Goal: Information Seeking & Learning: Understand process/instructions

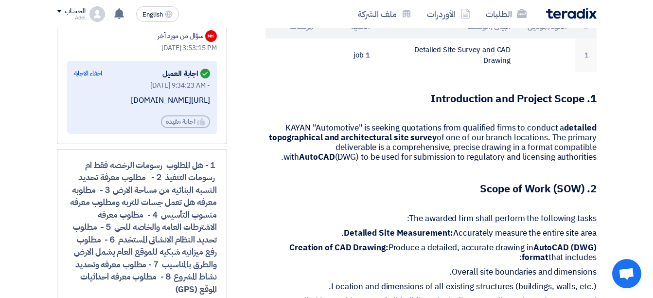
scroll to position [341, 0]
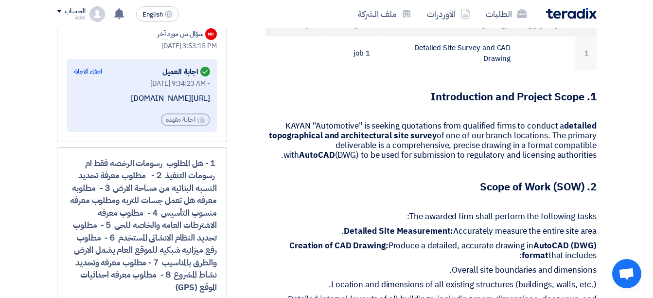
click at [450, 180] on h3 "2. Scope of Work (SOW)" at bounding box center [431, 187] width 331 height 15
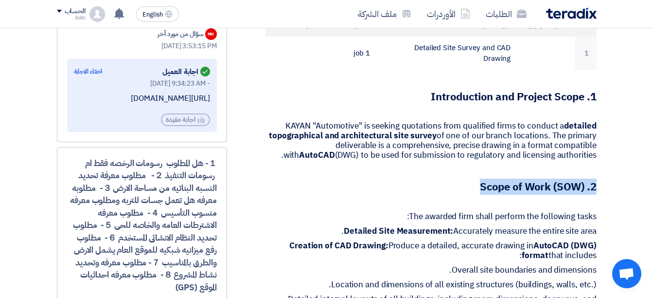
click at [450, 180] on h3 "2. Scope of Work (SOW)" at bounding box center [431, 187] width 331 height 15
click at [292, 212] on p "The awarded firm shall perform the following tasks:" at bounding box center [431, 217] width 331 height 10
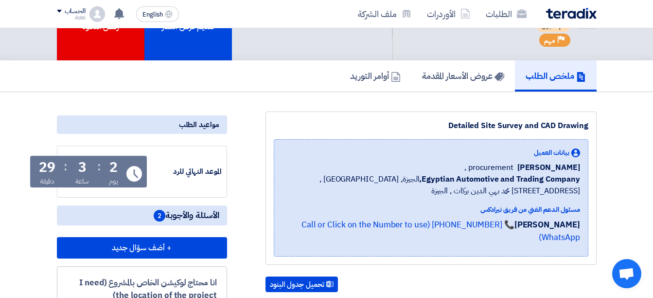
scroll to position [49, 0]
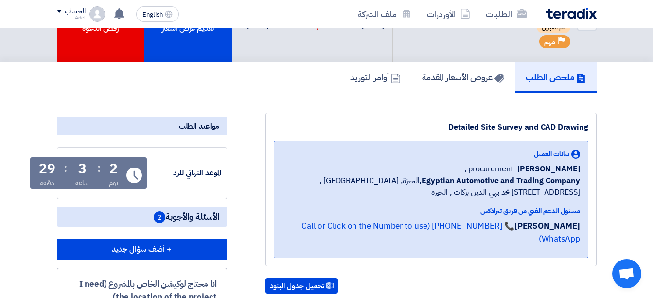
click at [338, 129] on div "Detailed Site Survey and CAD Drawing" at bounding box center [431, 127] width 315 height 12
drag, startPoint x: 338, startPoint y: 129, endPoint x: 539, endPoint y: 138, distance: 201.7
click at [539, 138] on div "Detailed Site Survey and CAD Drawing بيانات العميل [PERSON_NAME] procurement , …" at bounding box center [431, 189] width 331 height 153
click at [483, 186] on b "Egyptian Automotive and Trading Company," at bounding box center [499, 181] width 161 height 12
drag, startPoint x: 488, startPoint y: 168, endPoint x: 517, endPoint y: 165, distance: 29.3
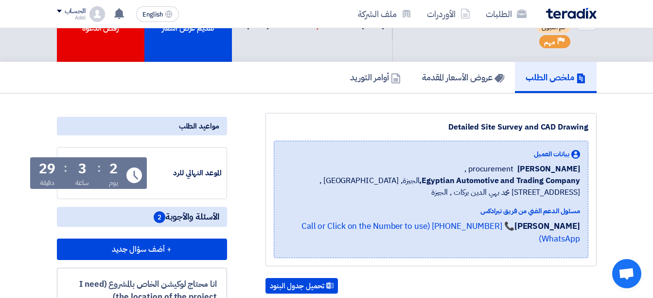
click at [514, 165] on span "procurement ," at bounding box center [489, 169] width 49 height 12
